Goal: Task Accomplishment & Management: Manage account settings

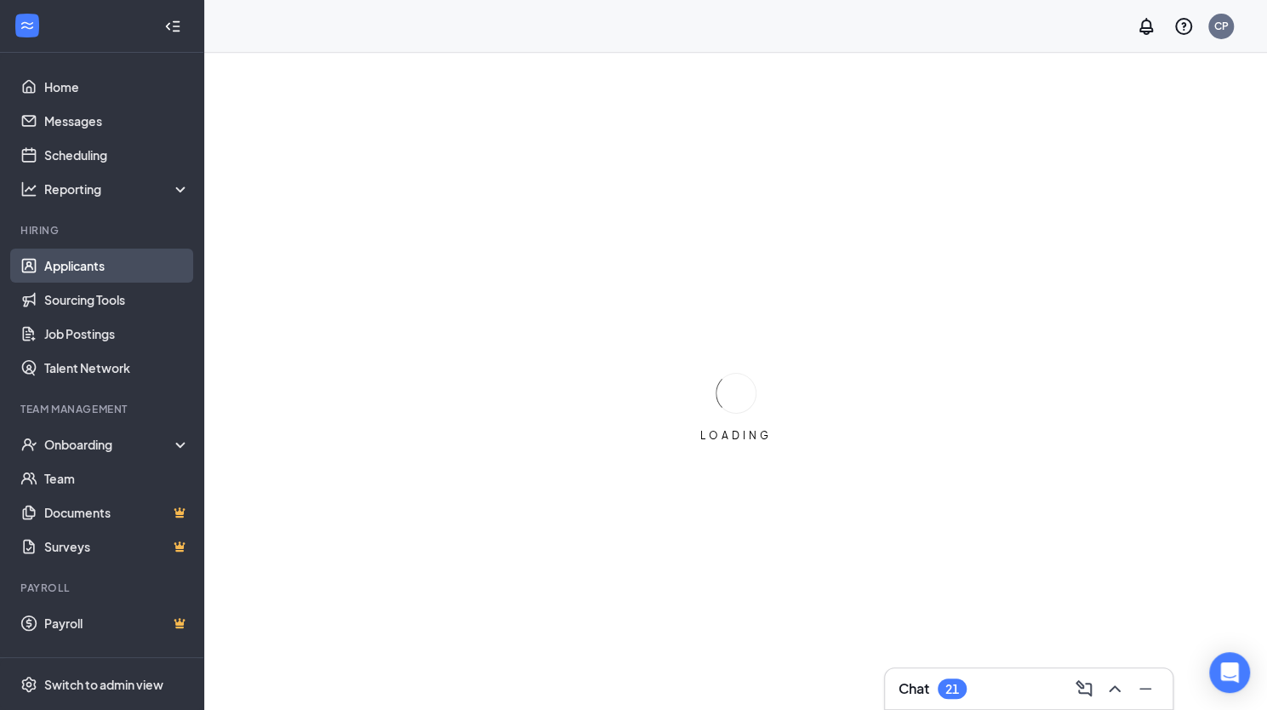
click at [89, 273] on link "Applicants" at bounding box center [117, 266] width 146 height 34
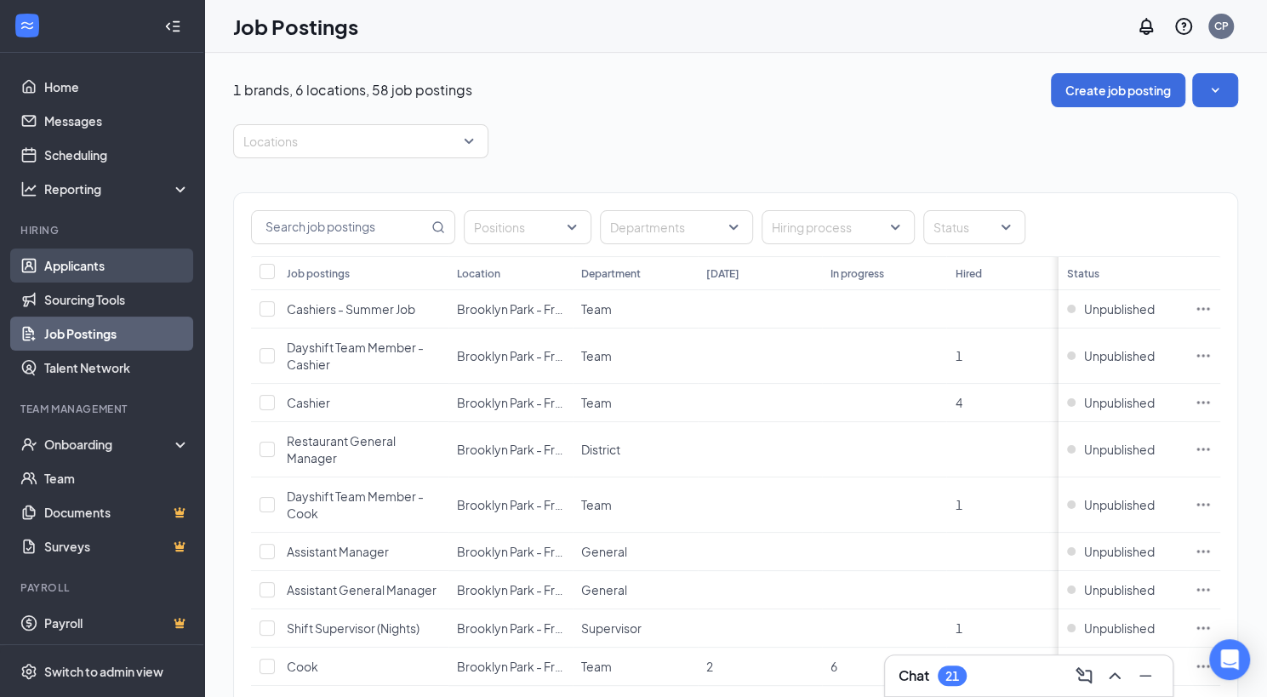
click at [89, 273] on link "Applicants" at bounding box center [117, 266] width 146 height 34
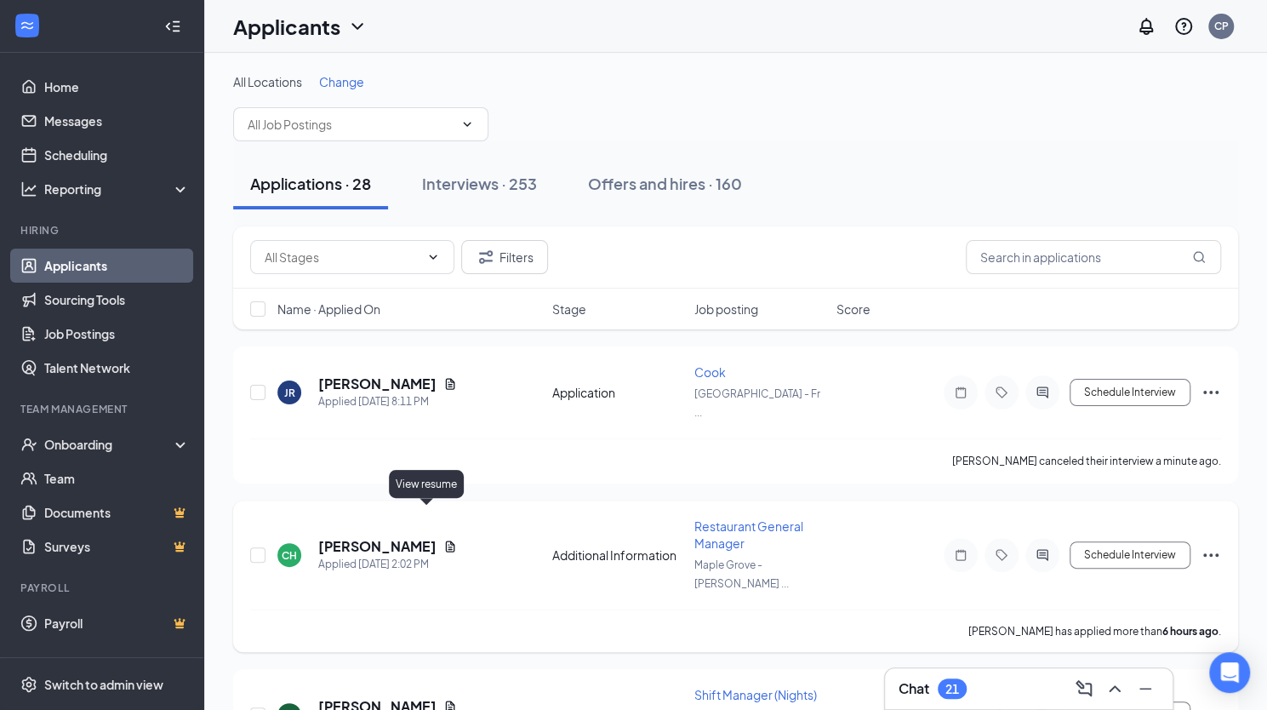
click at [446, 541] on icon "Document" at bounding box center [450, 546] width 9 height 11
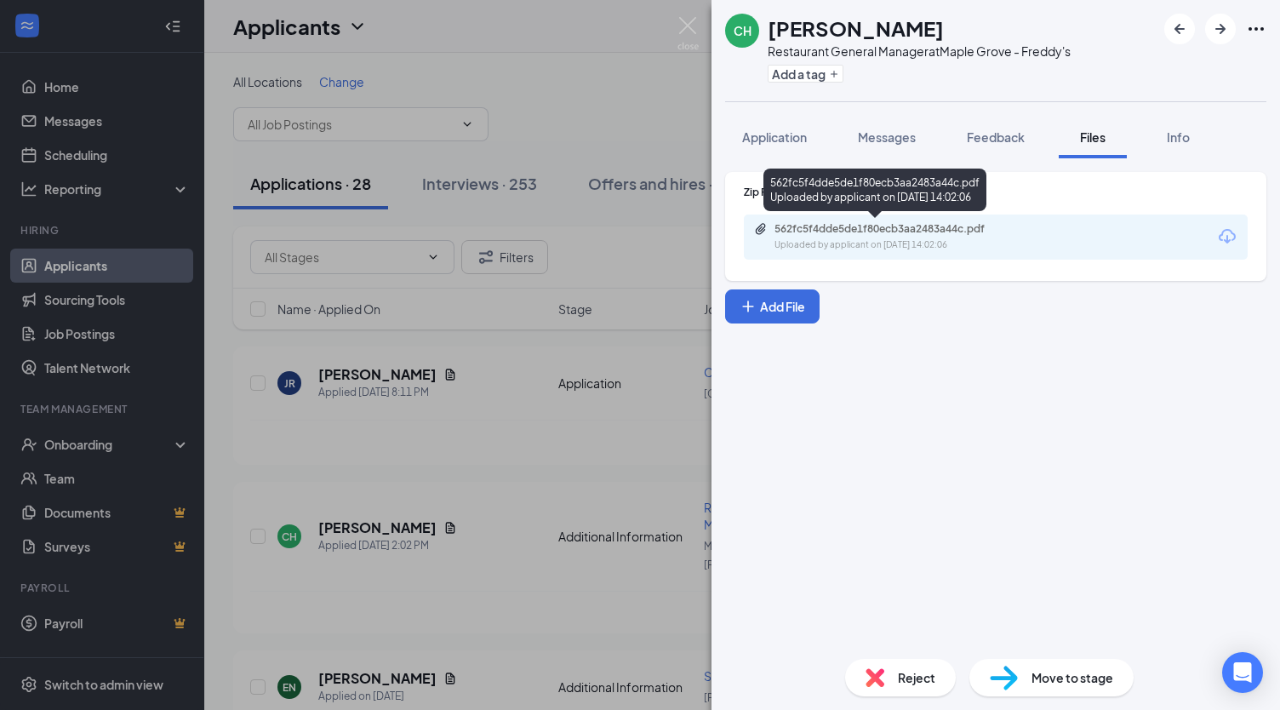
click at [890, 232] on div "562fc5f4dde5de1f80ecb3aa2483a44c.pdf" at bounding box center [894, 229] width 238 height 14
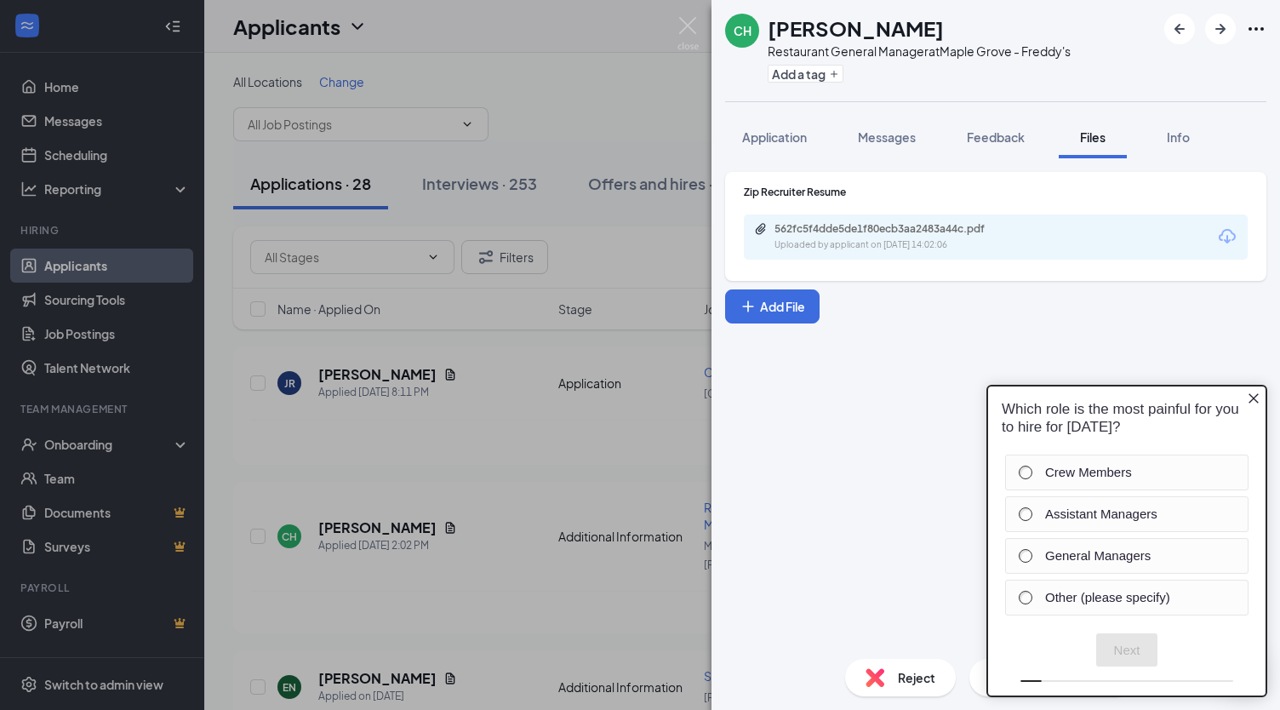
click at [696, 26] on img at bounding box center [688, 33] width 21 height 33
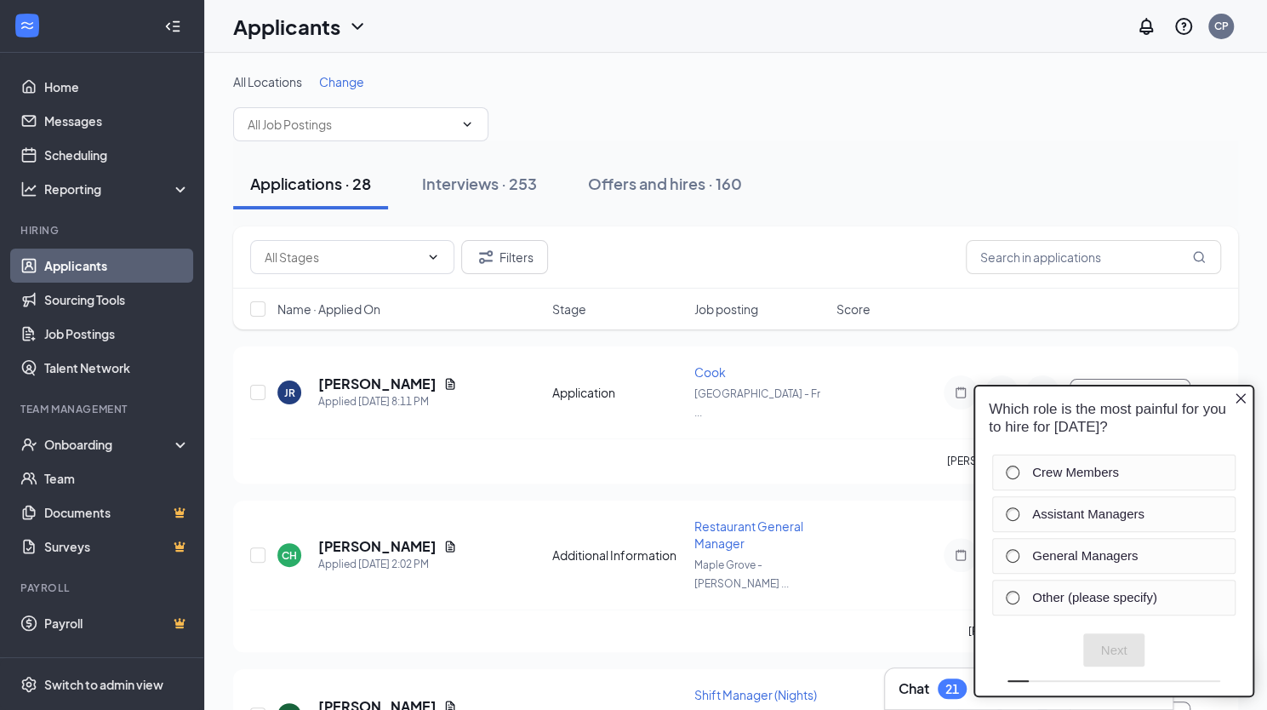
click at [1238, 402] on icon "Close button" at bounding box center [1241, 399] width 14 height 14
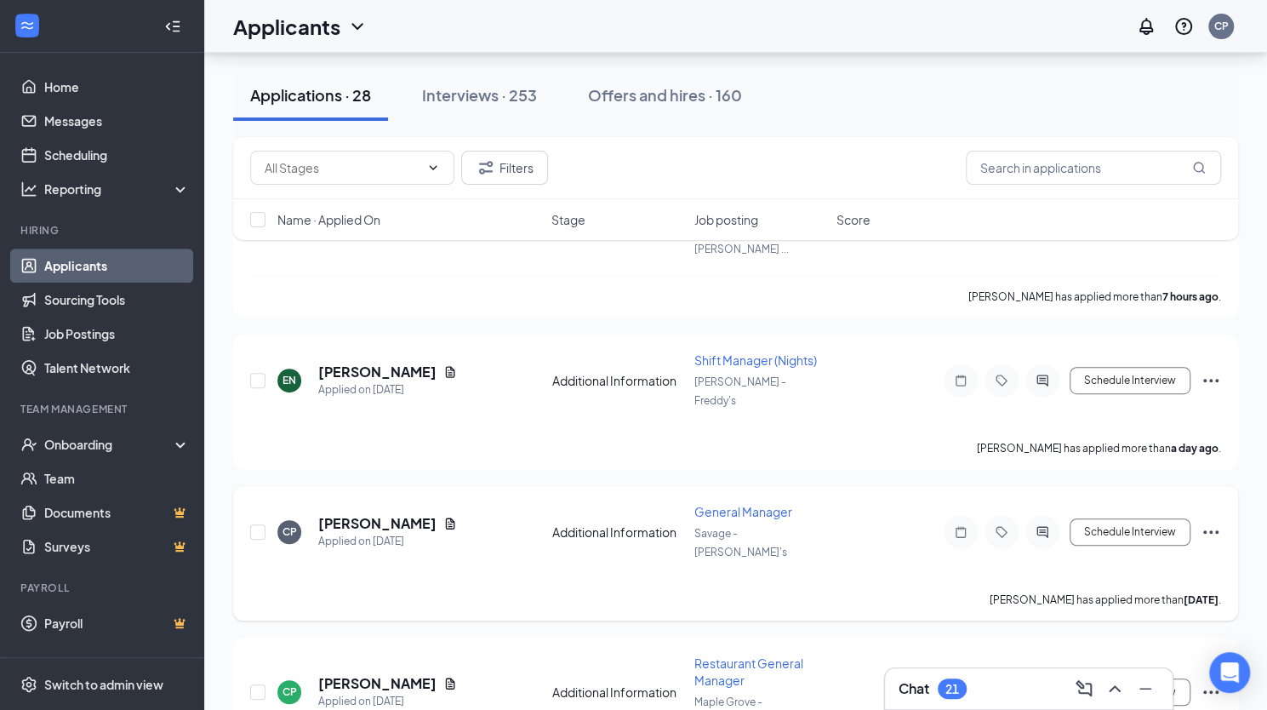
scroll to position [340, 0]
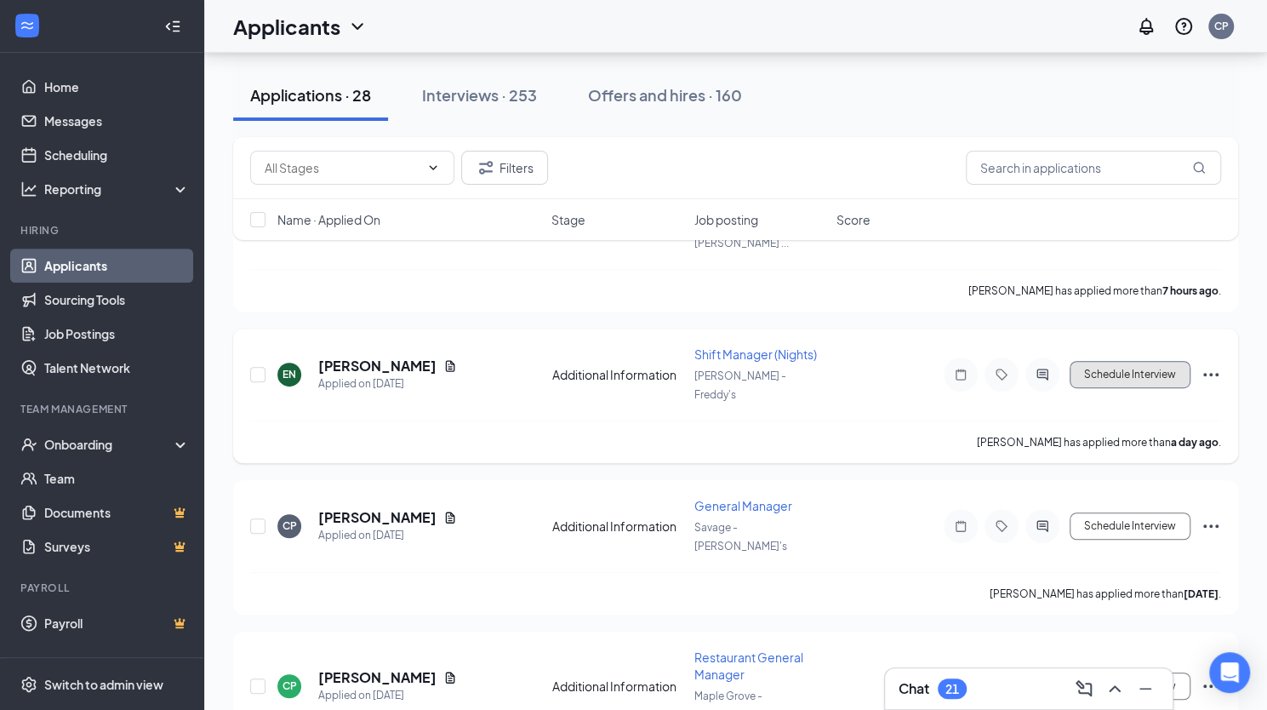
click at [1112, 361] on button "Schedule Interview" at bounding box center [1130, 374] width 121 height 27
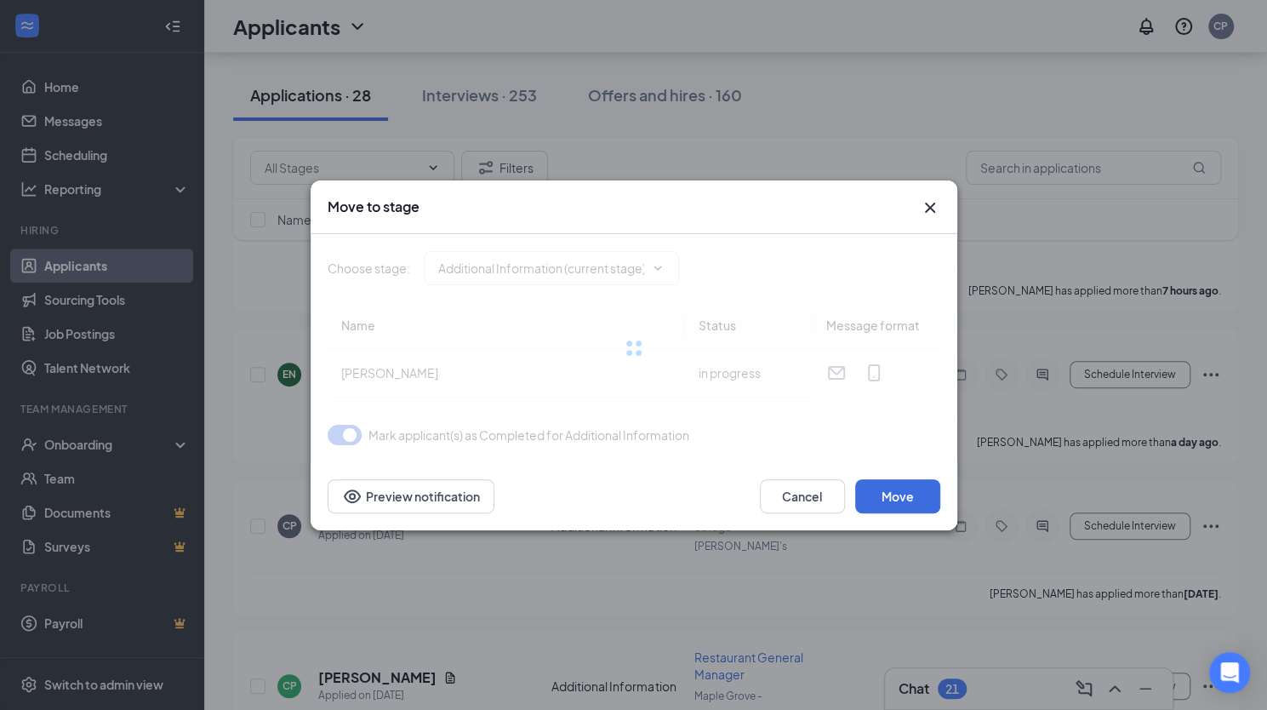
type input "Onsite Interview (next stage)"
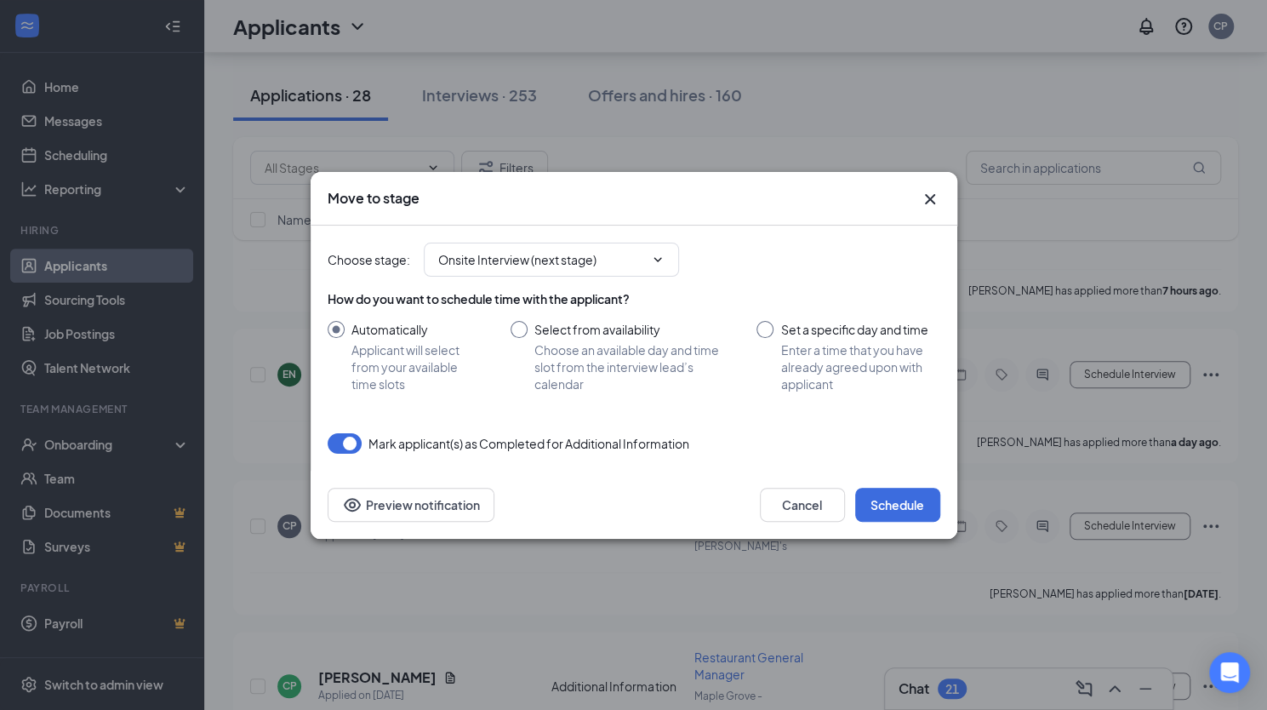
click at [769, 330] on input "Set a specific day and time Enter a time that you have already agreed upon with…" at bounding box center [848, 357] width 183 height 72
radio input "true"
radio input "false"
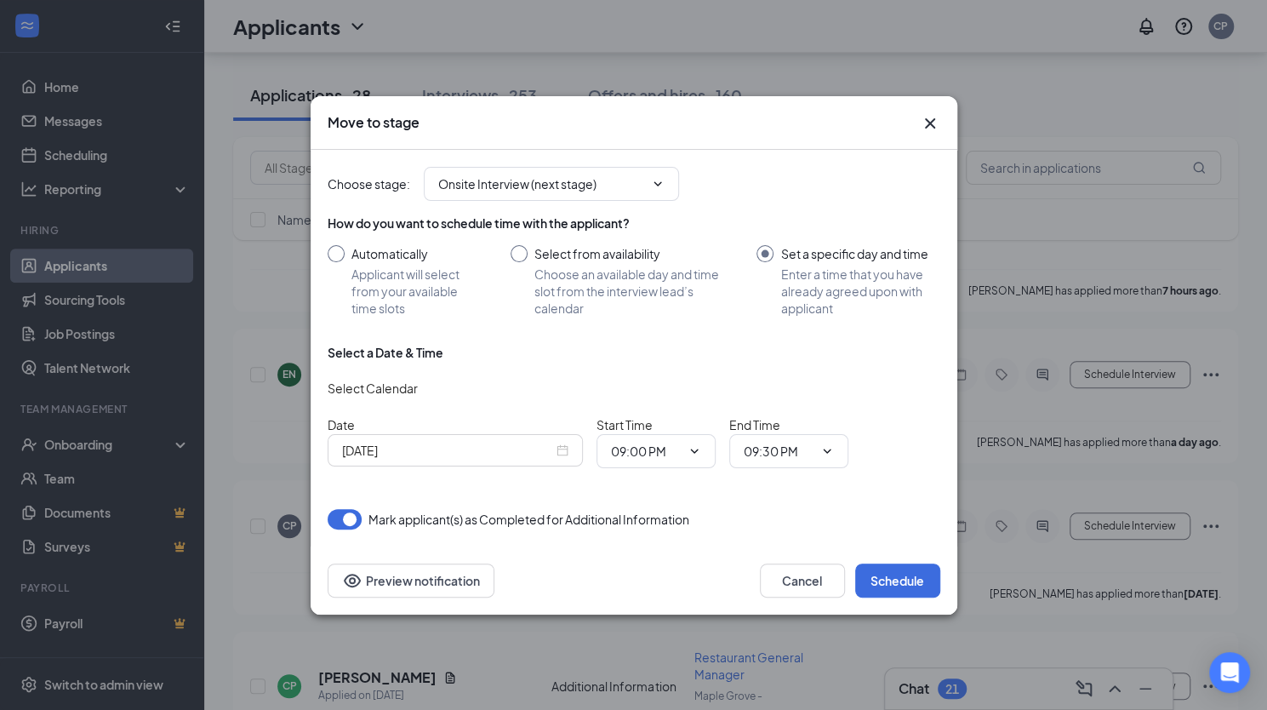
click at [564, 454] on div "[DATE]" at bounding box center [455, 450] width 226 height 19
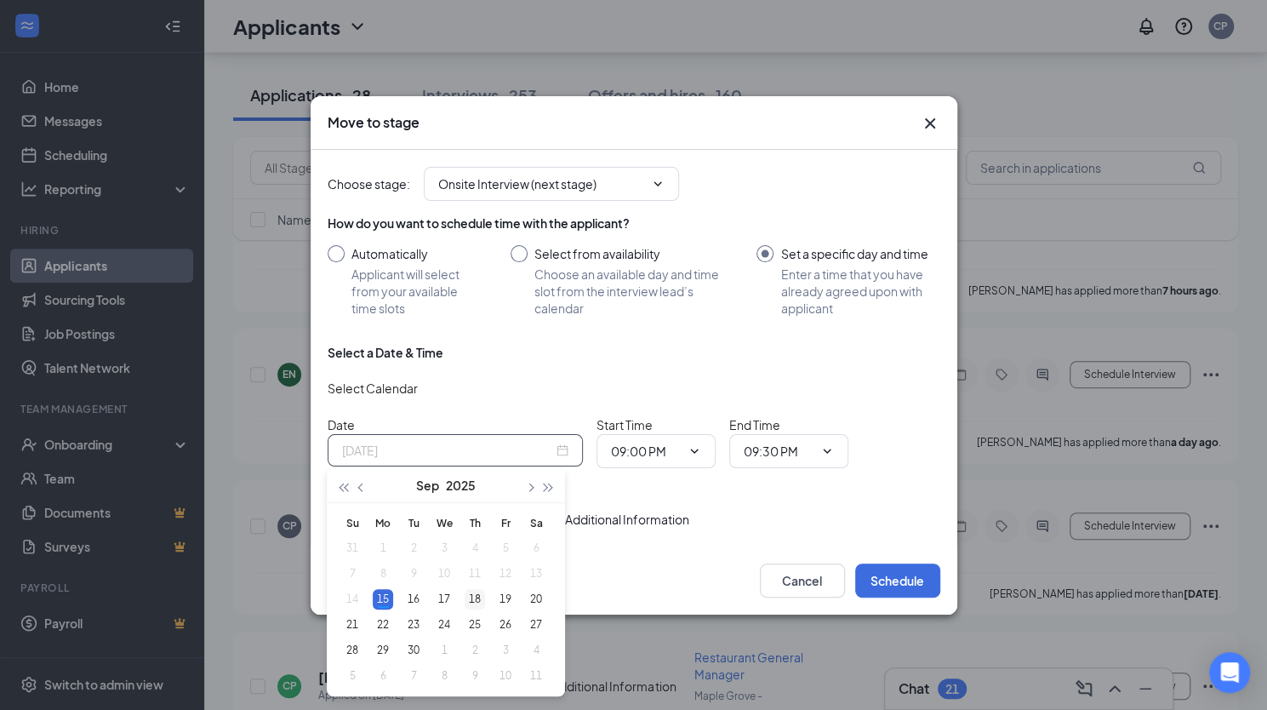
type input "[DATE]"
click at [472, 600] on div "18" at bounding box center [475, 599] width 20 height 20
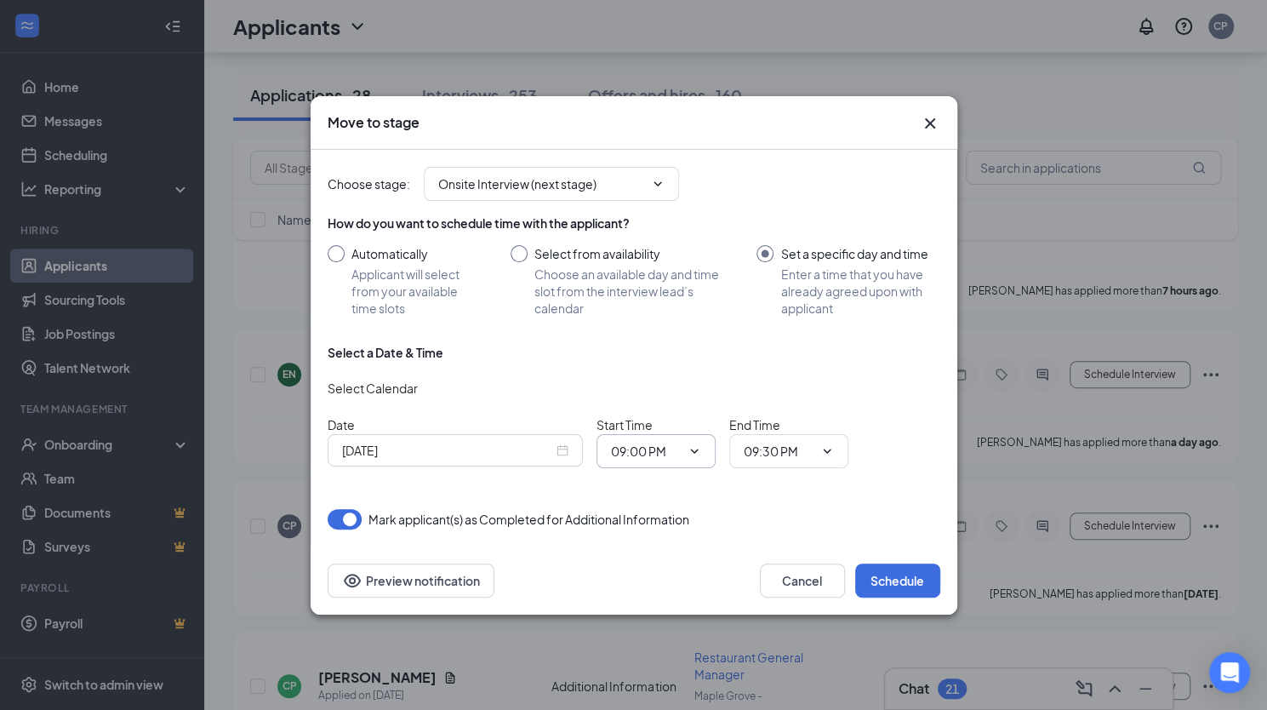
click at [656, 455] on input "09:00 PM" at bounding box center [646, 451] width 70 height 19
click at [656, 420] on div "03:00 PM" at bounding box center [650, 424] width 50 height 19
type input "03:00 PM"
click at [783, 455] on input "09:30 PM" at bounding box center [779, 451] width 70 height 19
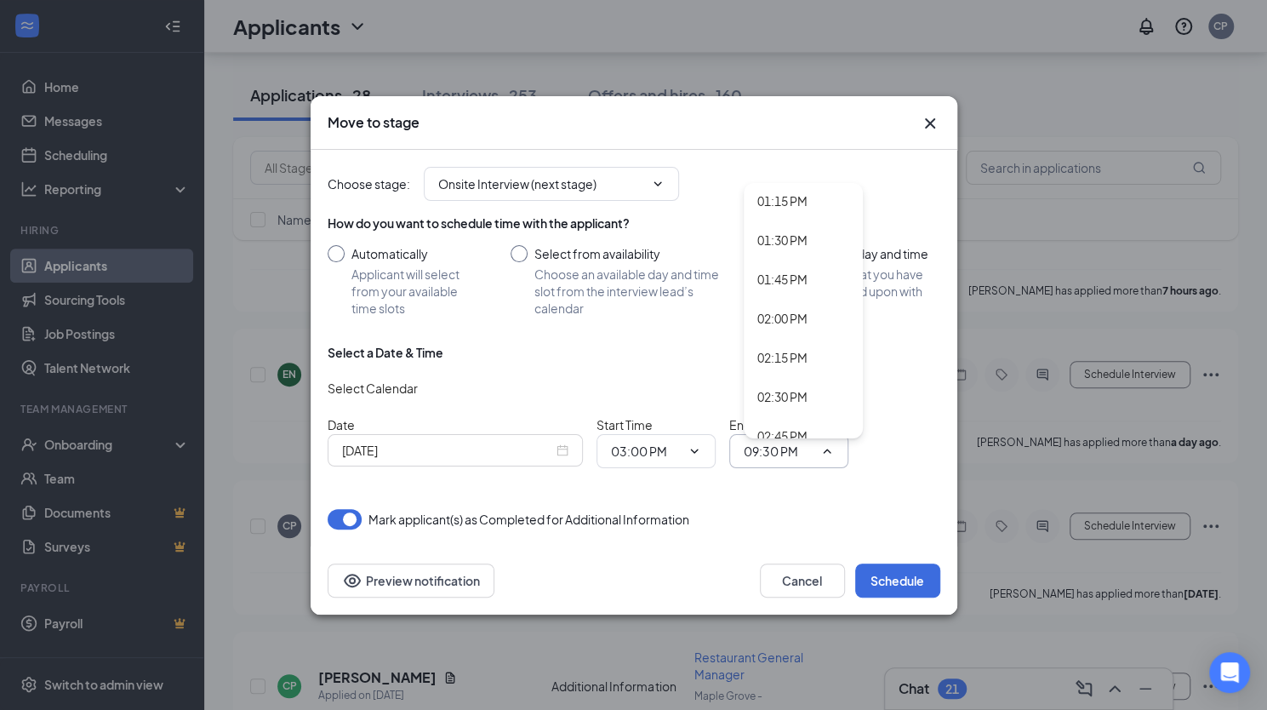
scroll to position [2213, 0]
click at [778, 420] on div "03:30 PM" at bounding box center [783, 417] width 50 height 19
type input "03:30 PM"
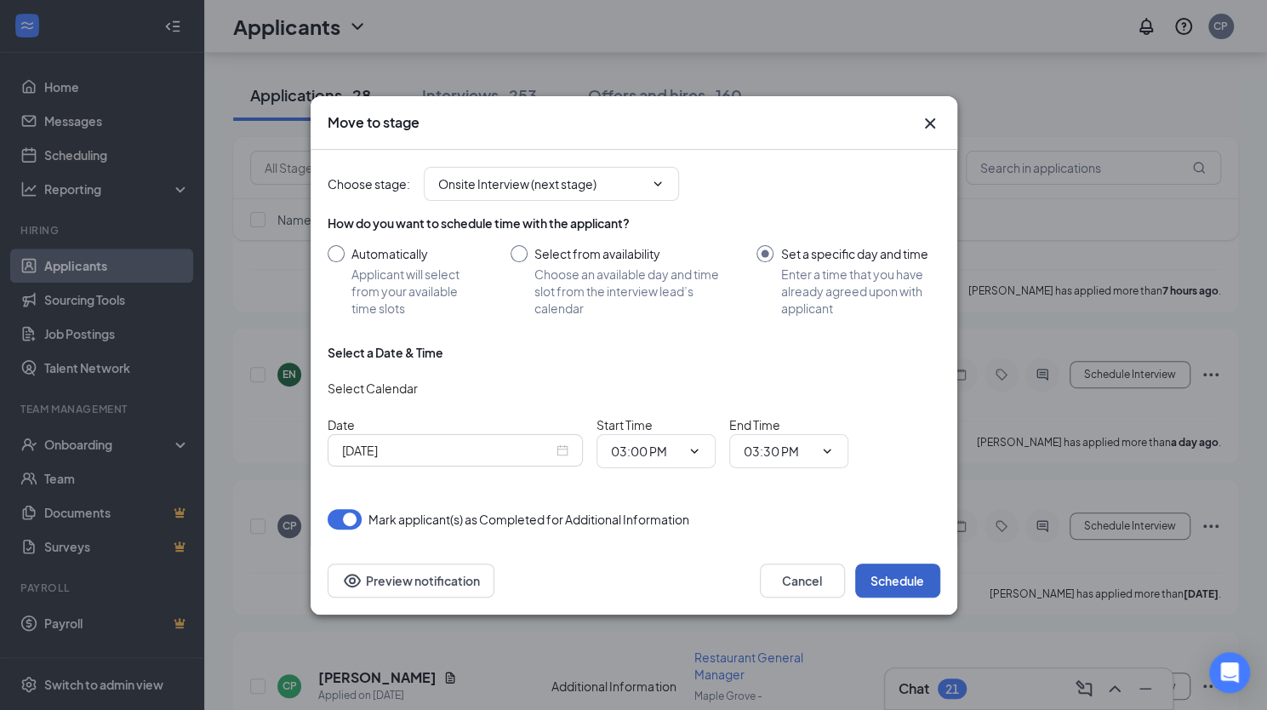
click at [882, 581] on button "Schedule" at bounding box center [897, 581] width 85 height 34
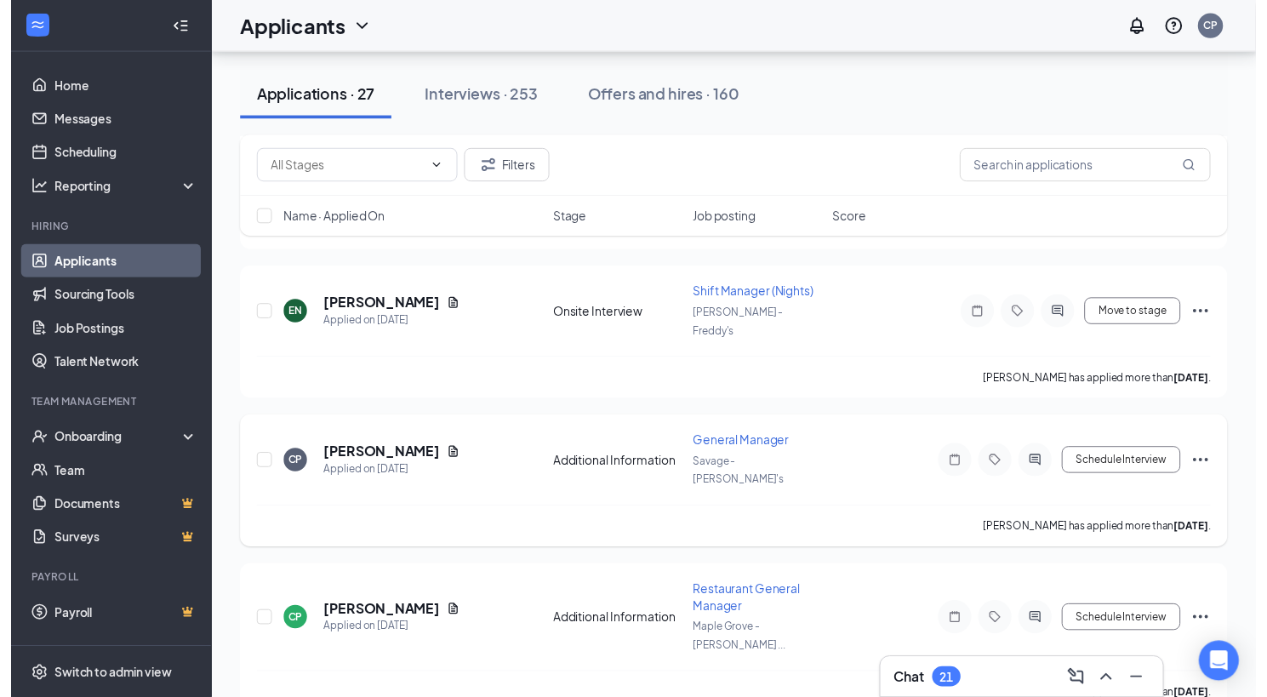
scroll to position [426, 0]
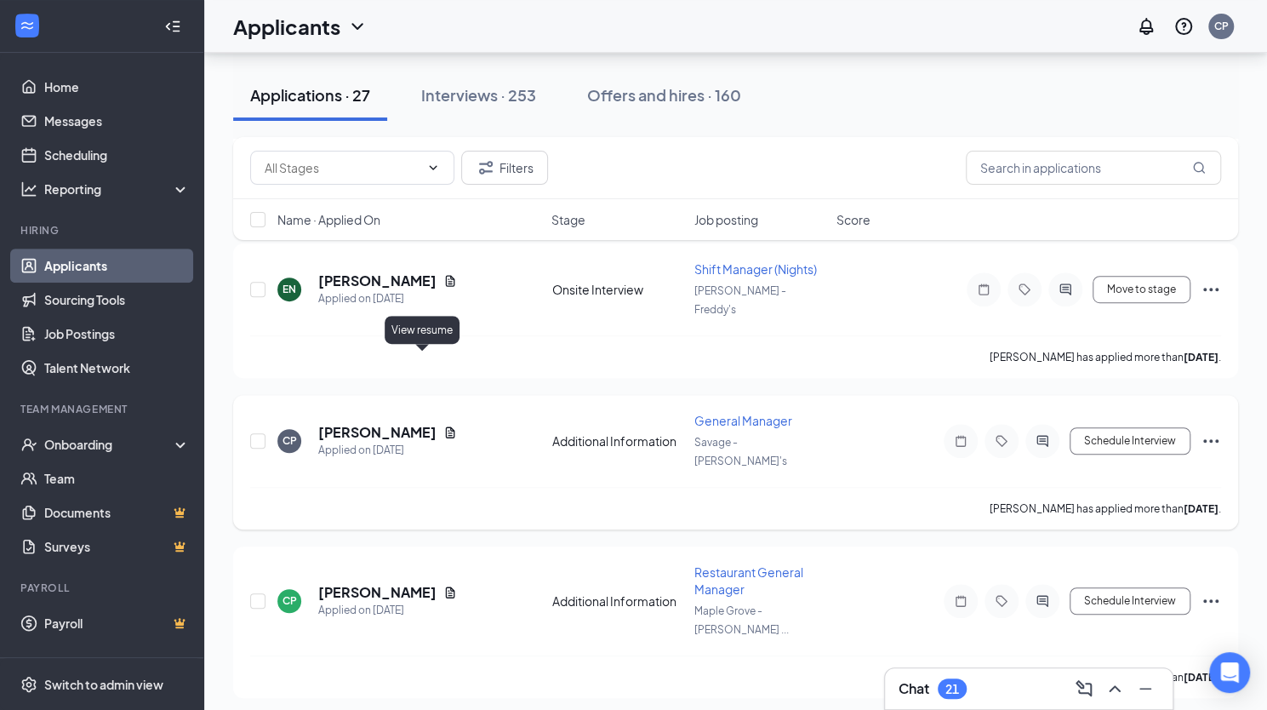
click at [443, 426] on icon "Document" at bounding box center [450, 433] width 14 height 14
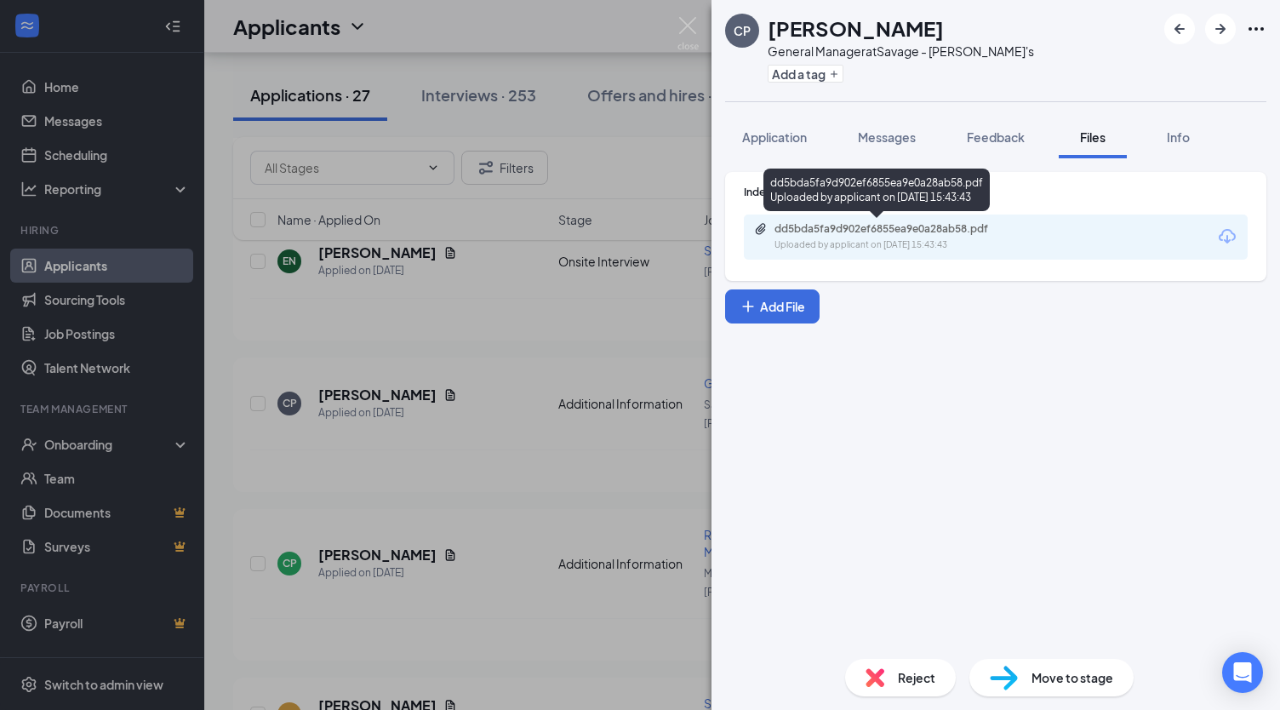
click at [909, 227] on div "dd5bda5fa9d902ef6855ea9e0a28ab58.pdf" at bounding box center [894, 229] width 238 height 14
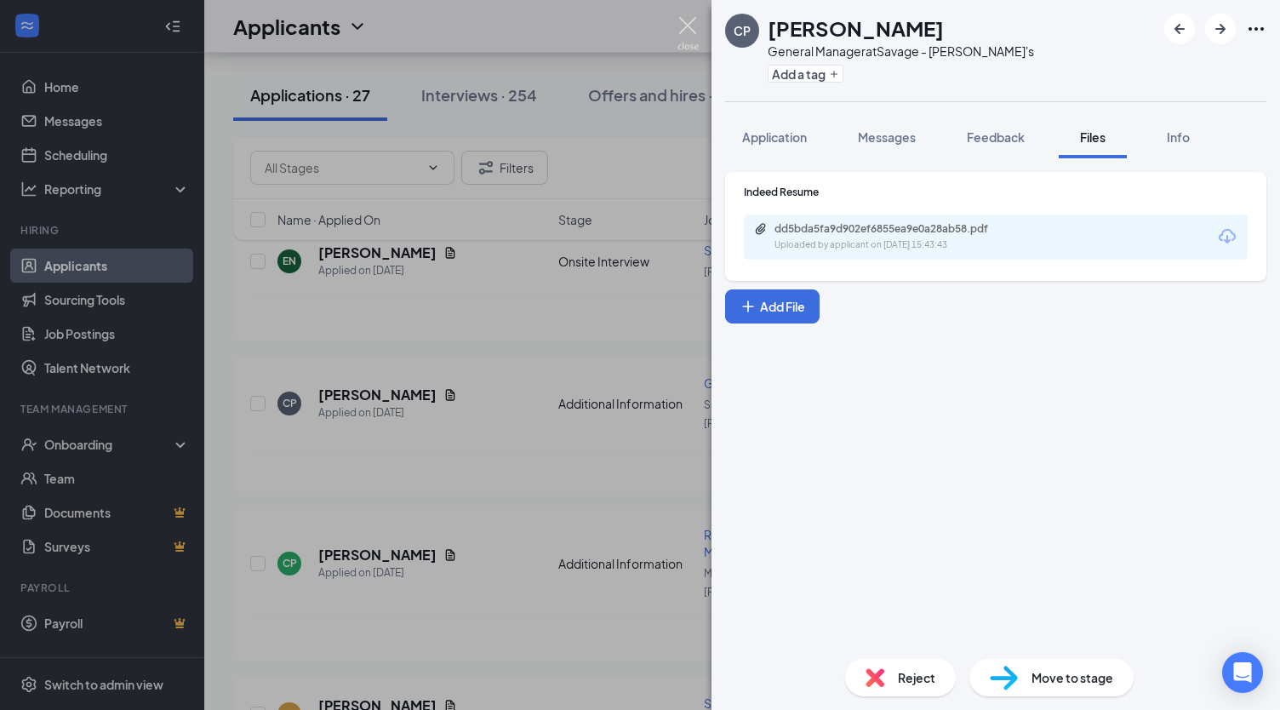
click at [688, 25] on img at bounding box center [688, 33] width 21 height 33
